Goal: Answer question/provide support

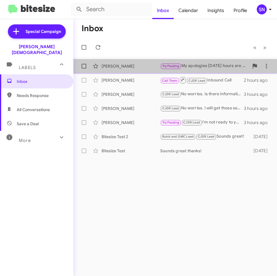
click at [125, 69] on div "[PERSON_NAME] Try Pausing My apologies [DATE] hours are 9:00am-7:00pm. an hour …" at bounding box center [175, 66] width 194 height 12
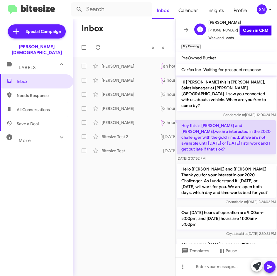
click at [248, 26] on link "Open in CRM" at bounding box center [256, 30] width 31 height 9
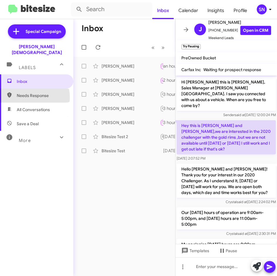
click at [31, 93] on span "Needs Response" at bounding box center [42, 96] width 50 height 6
type input "in:needs-response"
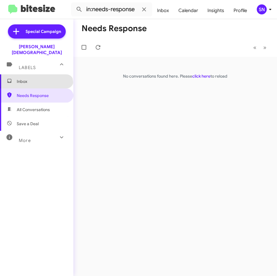
click at [36, 80] on span "Inbox" at bounding box center [36, 81] width 73 height 14
